Goal: Task Accomplishment & Management: Complete application form

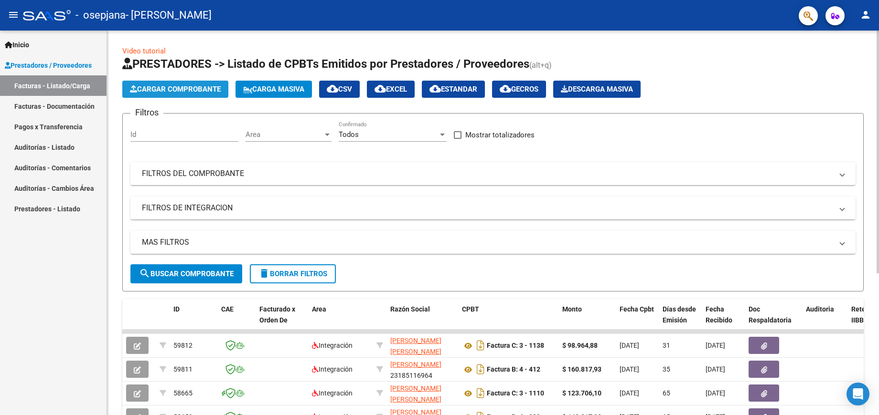
click at [177, 89] on span "Cargar Comprobante" at bounding box center [175, 89] width 91 height 9
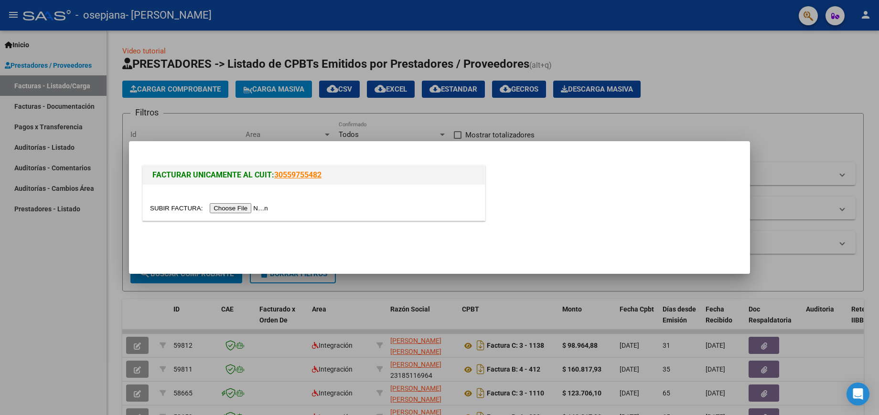
click at [241, 212] on input "file" at bounding box center [210, 208] width 121 height 10
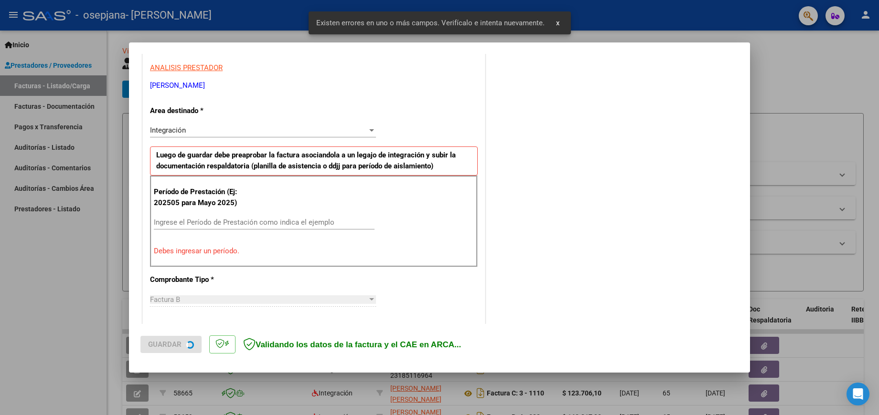
scroll to position [180, 0]
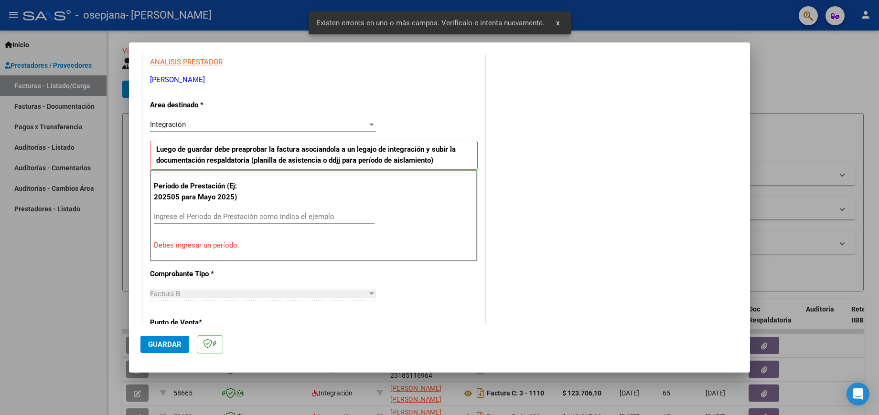
click at [232, 216] on input "Ingrese el Período de Prestación como indica el ejemplo" at bounding box center [264, 217] width 221 height 9
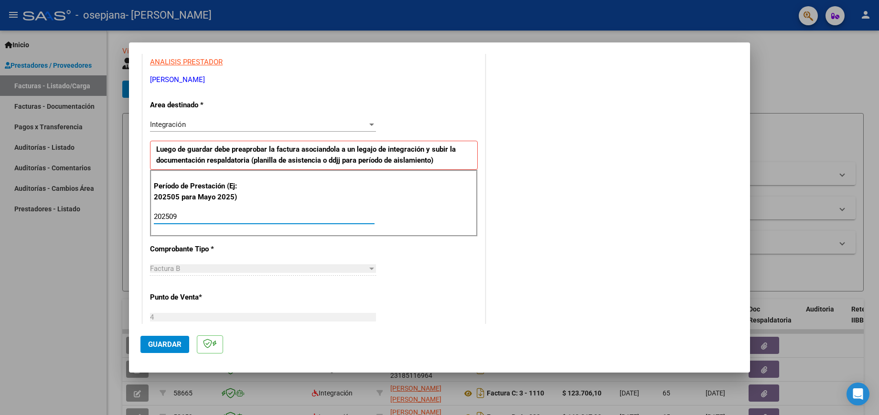
type input "202509"
click at [163, 344] on span "Guardar" at bounding box center [164, 344] width 33 height 9
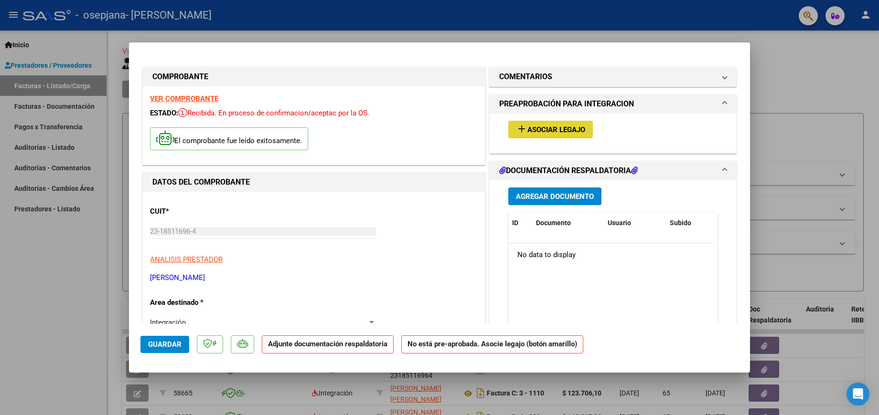
click at [562, 128] on span "Asociar Legajo" at bounding box center [556, 130] width 58 height 9
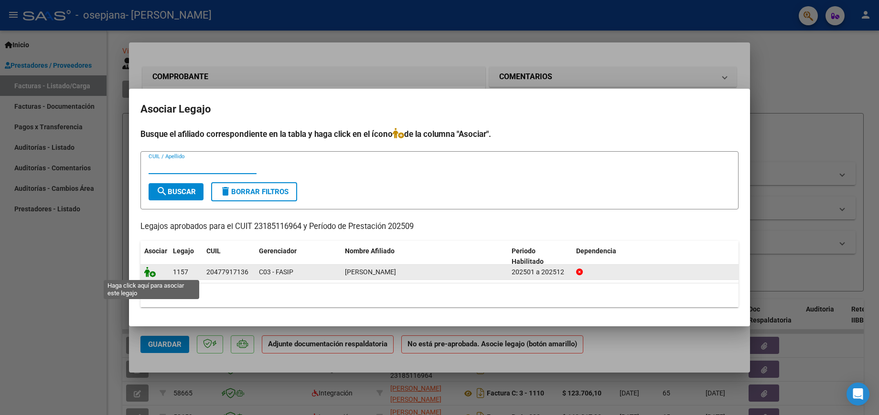
click at [150, 272] on icon at bounding box center [149, 272] width 11 height 11
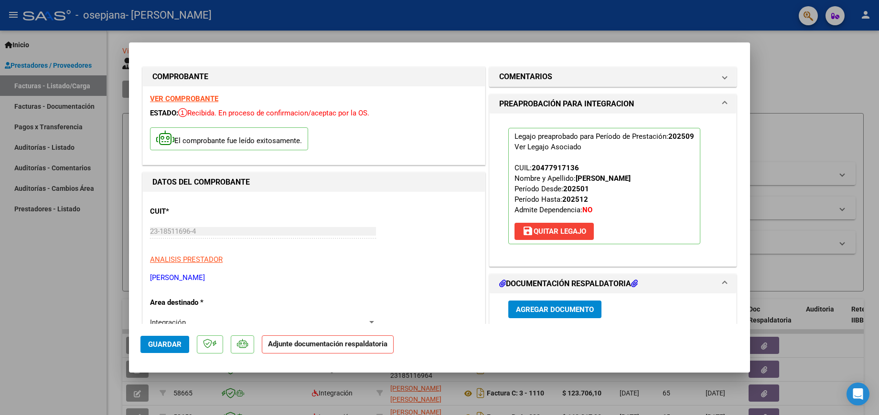
click at [542, 311] on span "Agregar Documento" at bounding box center [555, 310] width 78 height 9
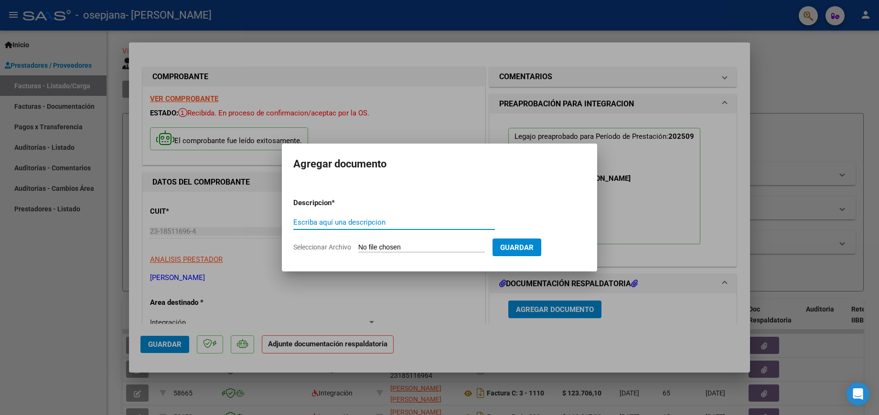
click at [334, 220] on input "Escriba aquí una descripcion" at bounding box center [394, 222] width 202 height 9
type input "planilla de asistencia"
click at [415, 246] on input "Seleccionar Archivo" at bounding box center [421, 248] width 127 height 9
type input "C:\fakepath\planillas de asist mes de septiembre psicope [PERSON_NAME].pdf"
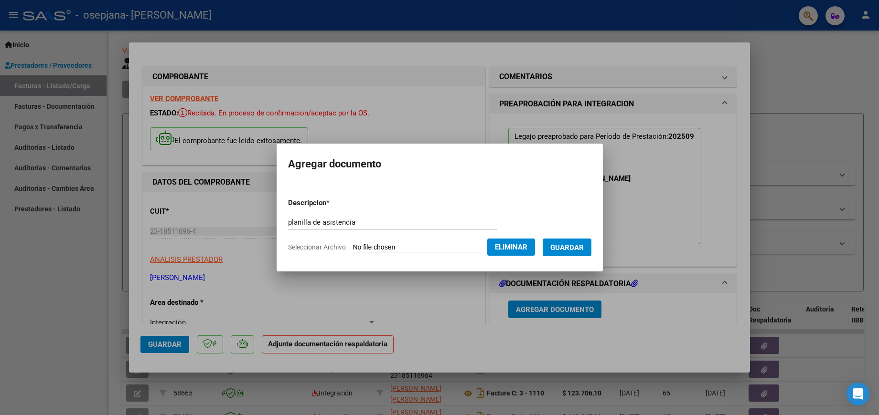
click at [580, 247] on span "Guardar" at bounding box center [566, 248] width 33 height 9
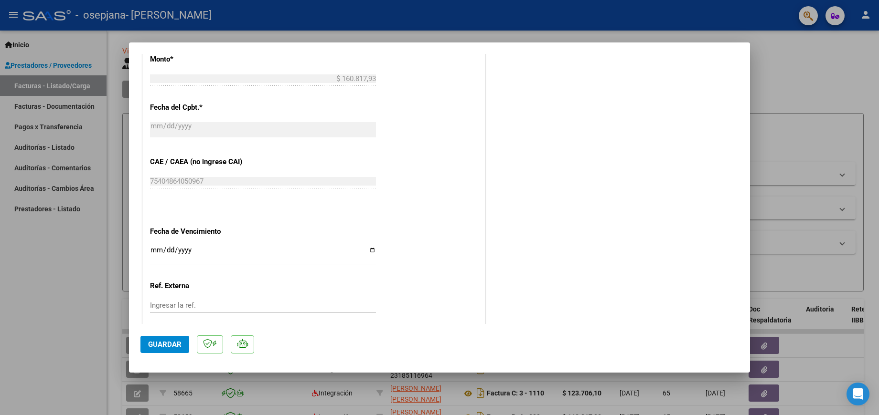
scroll to position [585, 0]
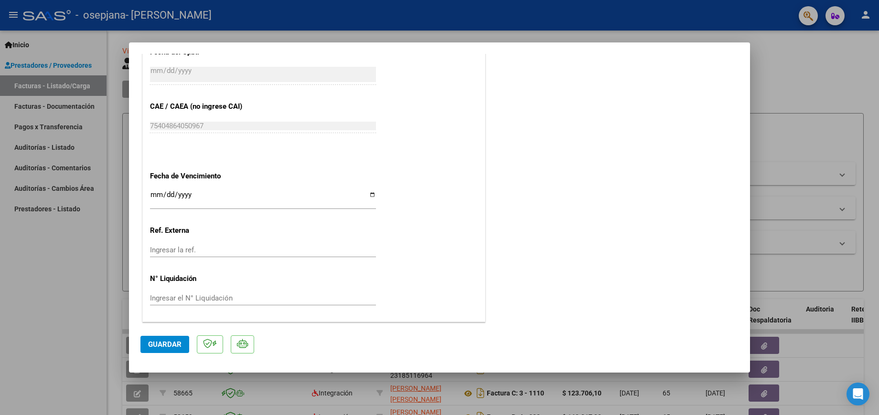
click at [371, 196] on input "Ingresar la fecha" at bounding box center [263, 198] width 226 height 15
type input "[DATE]"
click at [167, 341] on span "Guardar" at bounding box center [164, 344] width 33 height 9
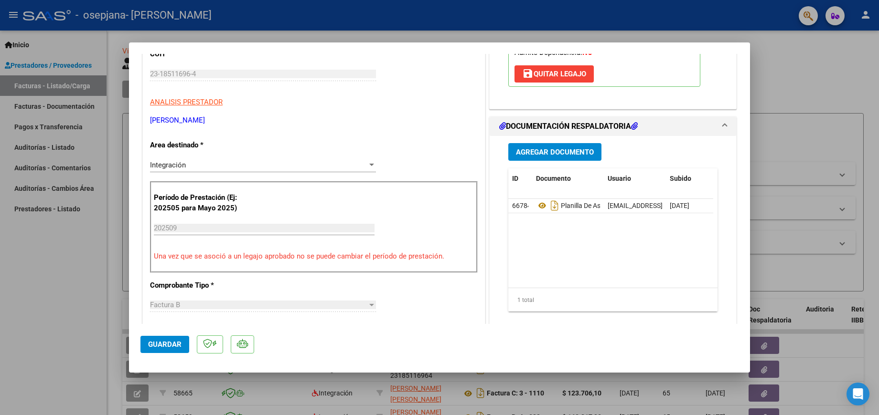
scroll to position [0, 0]
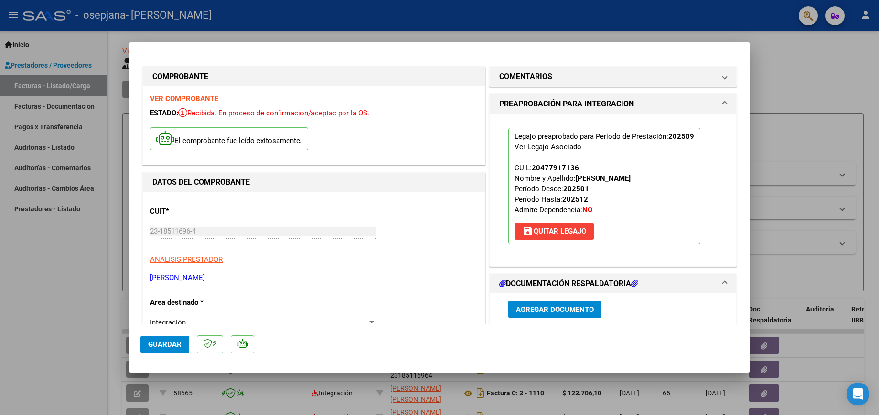
click at [113, 58] on div at bounding box center [439, 207] width 879 height 415
type input "$ 0,00"
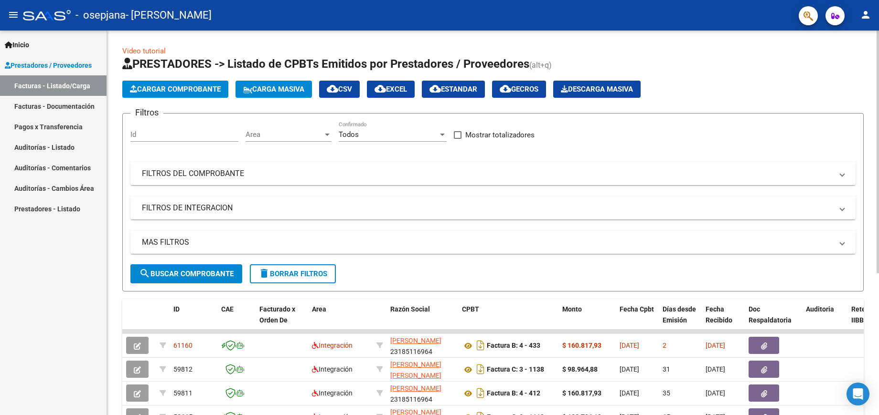
click at [181, 85] on span "Cargar Comprobante" at bounding box center [175, 89] width 91 height 9
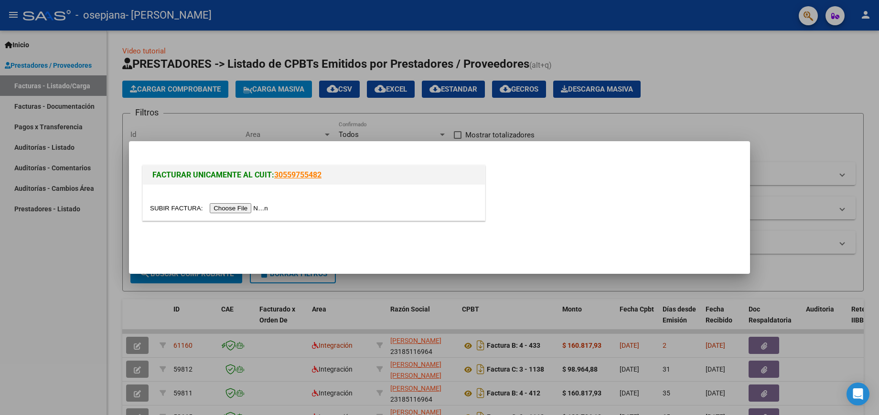
click at [233, 210] on input "file" at bounding box center [210, 208] width 121 height 10
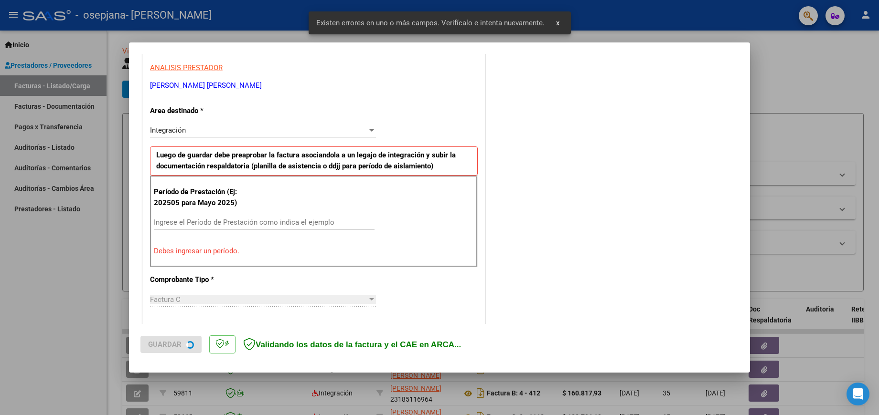
scroll to position [180, 0]
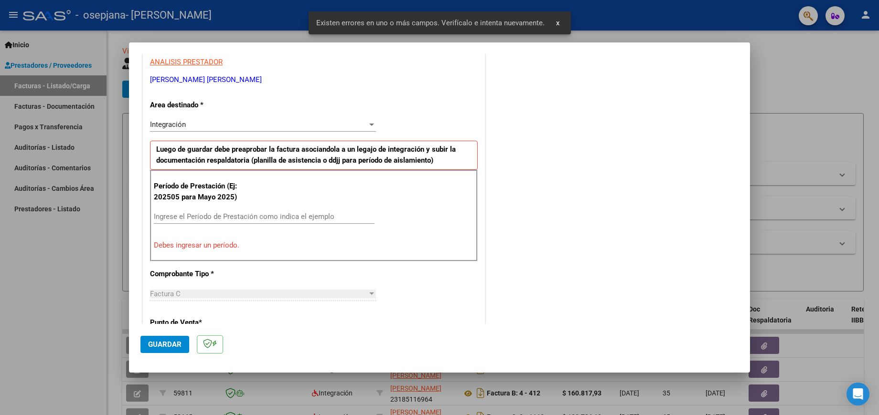
click at [238, 213] on input "Ingrese el Período de Prestación como indica el ejemplo" at bounding box center [264, 217] width 221 height 9
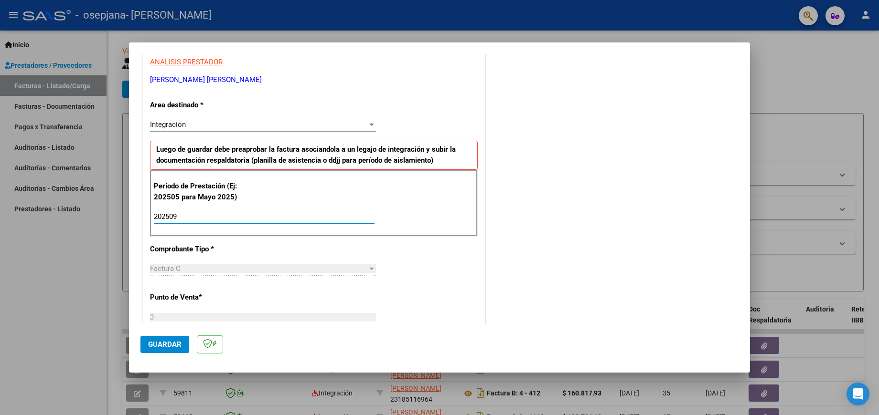
type input "202509"
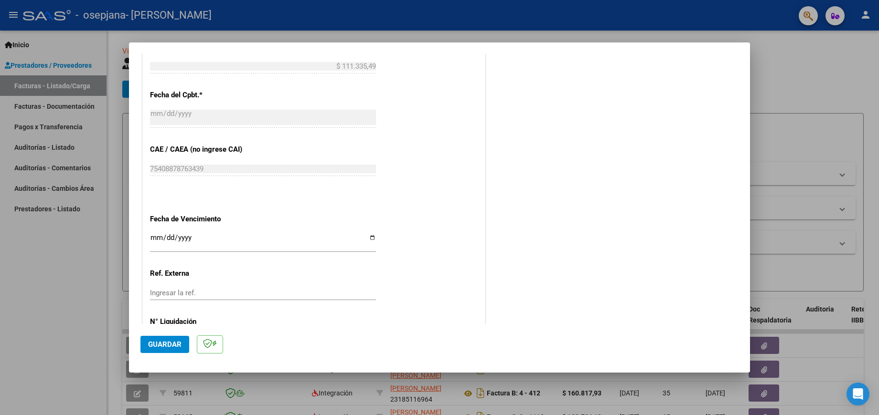
scroll to position [529, 0]
click at [372, 228] on div "CUIT * 27-27926915-8 Ingresar CUIT ANALISIS PRESTADOR [PERSON_NAME] [PERSON_NAM…" at bounding box center [314, 4] width 342 height 719
click at [371, 236] on input "Ingresar la fecha" at bounding box center [263, 240] width 226 height 15
type input "[DATE]"
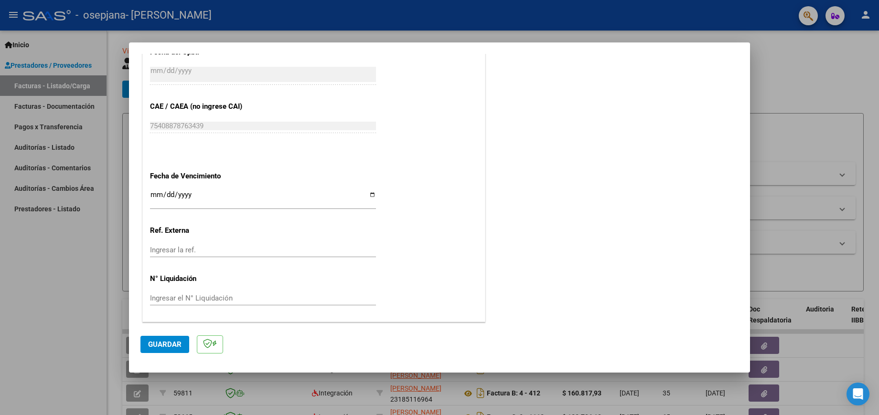
click at [162, 340] on span "Guardar" at bounding box center [164, 344] width 33 height 9
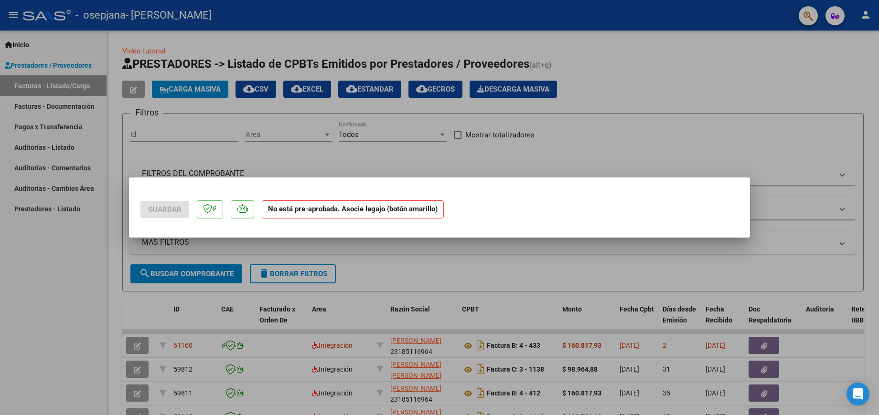
click at [512, 134] on div at bounding box center [439, 207] width 879 height 415
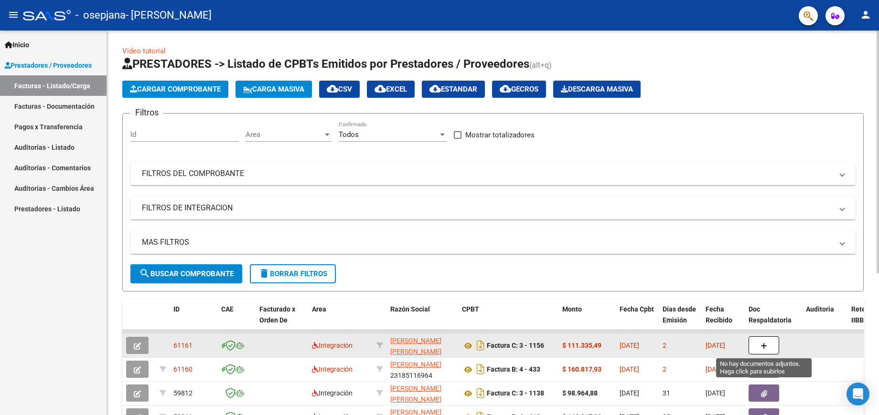
click at [766, 341] on span "button" at bounding box center [763, 345] width 7 height 9
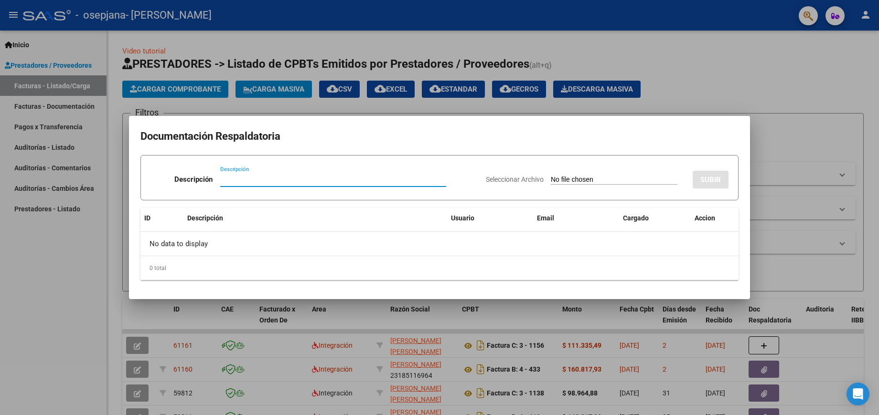
click at [277, 180] on input "Descripción" at bounding box center [333, 179] width 226 height 9
type input "planilla de asistencia"
click at [608, 183] on input "Seleccionar Archivo" at bounding box center [614, 180] width 127 height 9
type input "C:\fakepath\planilla de asistencia mes de septiembre psicología [PERSON_NAME].p…"
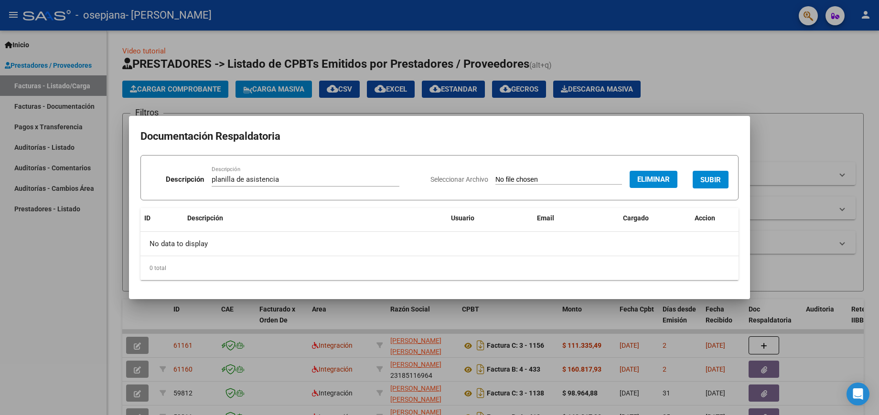
click at [705, 178] on span "SUBIR" at bounding box center [710, 180] width 21 height 9
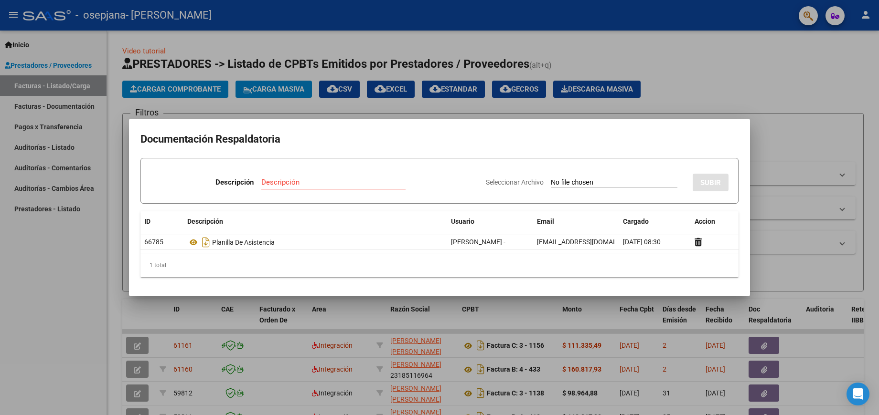
click at [798, 281] on div at bounding box center [439, 207] width 879 height 415
